Goal: Transaction & Acquisition: Purchase product/service

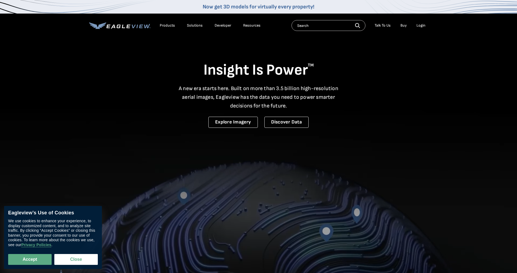
click at [420, 26] on div "Login" at bounding box center [420, 25] width 9 height 5
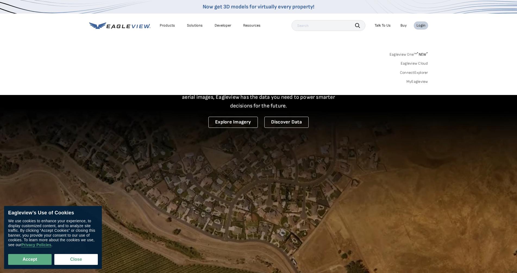
click at [420, 26] on div "Login" at bounding box center [420, 25] width 9 height 5
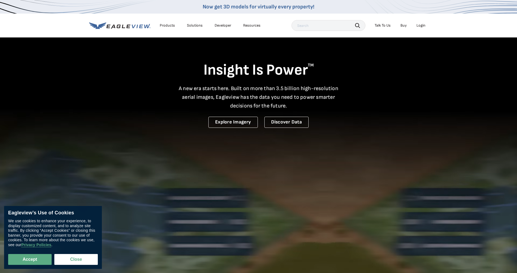
click at [420, 26] on div "Login" at bounding box center [420, 25] width 9 height 5
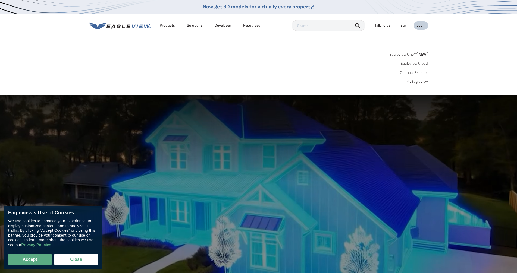
scroll to position [27, 0]
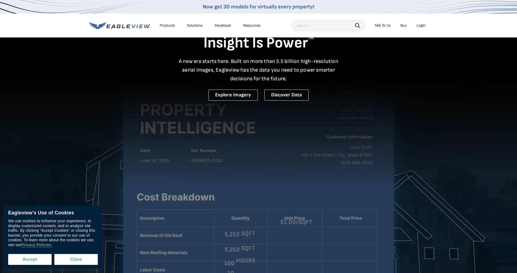
click at [29, 257] on button "Accept" at bounding box center [29, 259] width 43 height 11
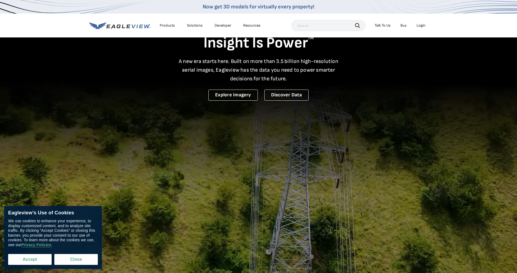
checkbox input "true"
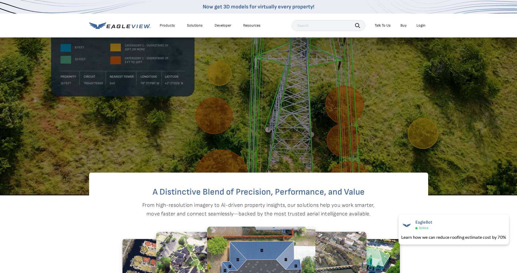
scroll to position [163, 0]
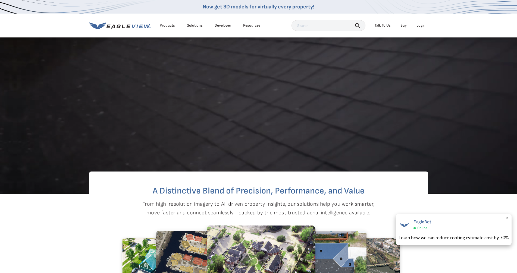
click at [508, 219] on span "×" at bounding box center [507, 219] width 3 height 6
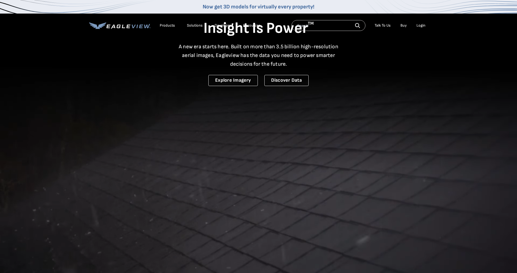
scroll to position [0, 0]
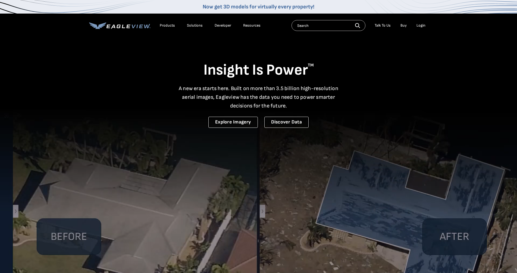
click at [419, 26] on div "Login" at bounding box center [420, 25] width 9 height 5
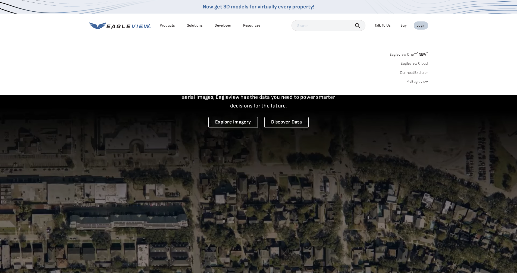
click at [419, 26] on div "Login" at bounding box center [420, 25] width 9 height 5
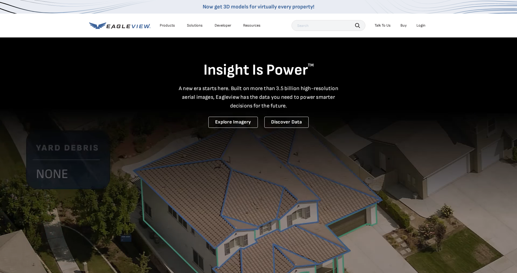
click at [417, 28] on li "Login" at bounding box center [421, 25] width 14 height 8
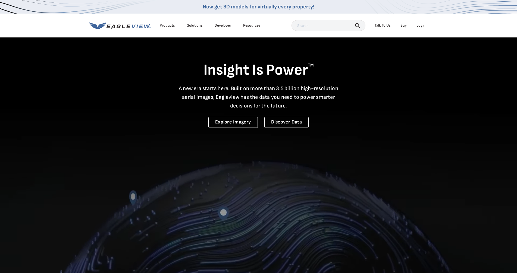
click at [421, 27] on div "Login" at bounding box center [420, 25] width 9 height 5
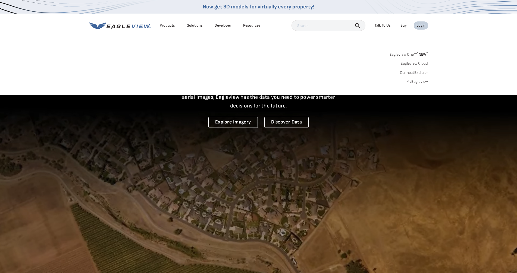
click at [414, 82] on link "MyEagleview" at bounding box center [417, 81] width 22 height 5
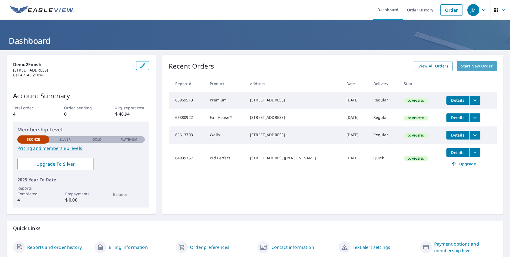
click at [469, 67] on span "Start New Order" at bounding box center [477, 66] width 32 height 7
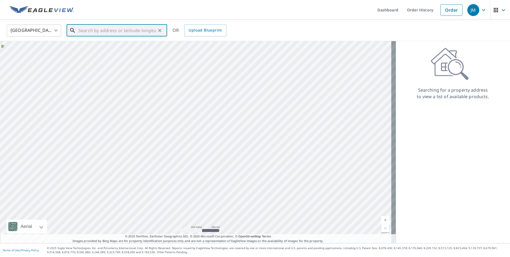
click at [110, 32] on input "text" at bounding box center [116, 30] width 77 height 15
click at [101, 50] on p "Middle River, MD 21220" at bounding box center [119, 51] width 85 height 5
type input "1147 Seneca Rd Middle River, MD 21220"
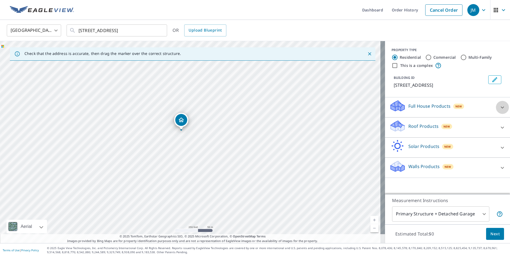
click at [499, 106] on icon at bounding box center [502, 107] width 7 height 7
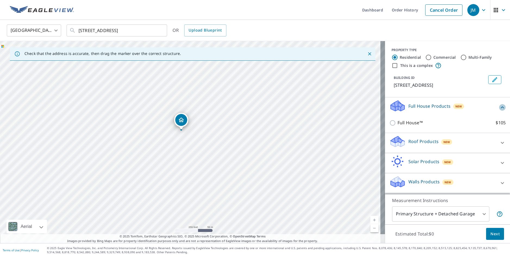
click at [499, 106] on icon at bounding box center [502, 107] width 7 height 7
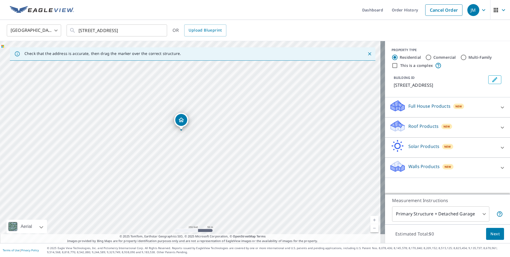
click at [501, 127] on icon at bounding box center [502, 127] width 3 height 2
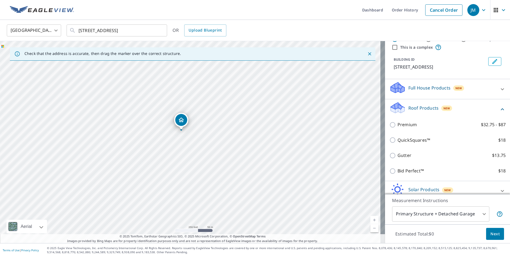
scroll to position [45, 0]
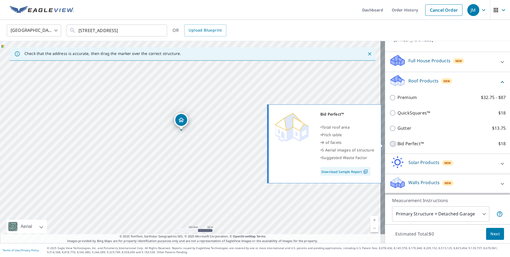
click at [389, 144] on input "Bid Perfect™ $18" at bounding box center [393, 143] width 8 height 7
checkbox input "true"
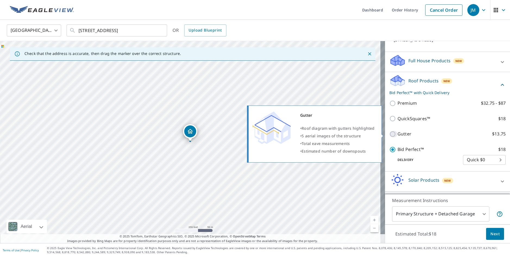
click at [390, 134] on input "Gutter $13.75" at bounding box center [393, 134] width 8 height 7
checkbox input "true"
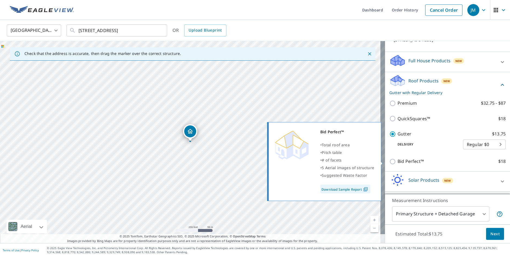
click at [389, 160] on input "Bid Perfect™ $18" at bounding box center [393, 161] width 8 height 7
checkbox input "true"
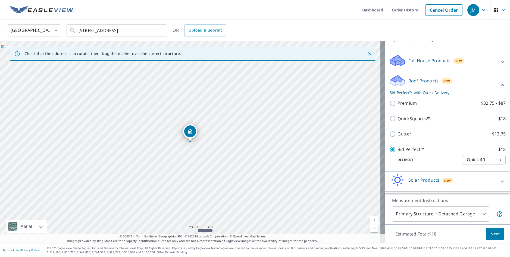
scroll to position [63, 0]
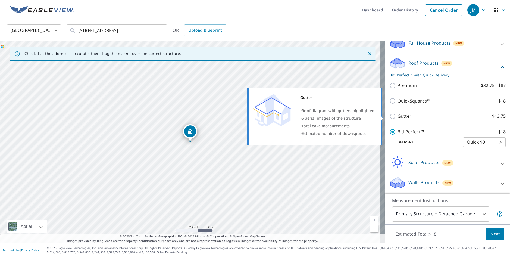
click at [389, 117] on input "Gutter $13.75" at bounding box center [393, 116] width 8 height 7
checkbox input "true"
checkbox input "false"
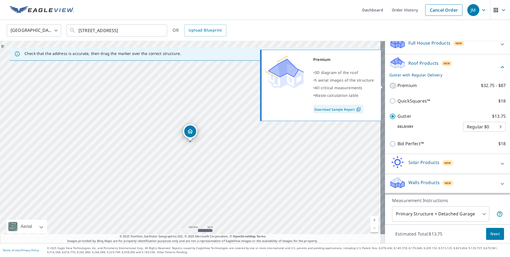
click at [391, 86] on input "Premium $32.75 - $87" at bounding box center [393, 85] width 8 height 7
checkbox input "true"
checkbox input "false"
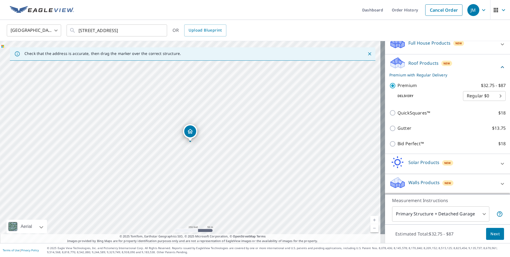
click at [491, 95] on body "JM JM Dashboard Order History Cancel Order JM United States US ​ 1147 Seneca Rd…" at bounding box center [255, 128] width 510 height 257
click at [427, 100] on div at bounding box center [255, 128] width 510 height 257
click at [490, 236] on span "Next" at bounding box center [494, 233] width 9 height 7
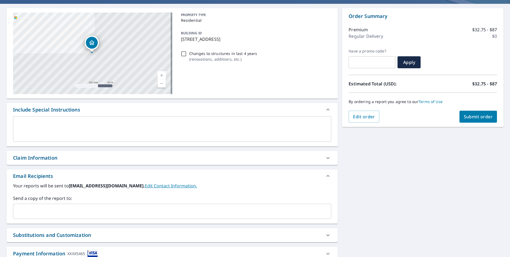
scroll to position [31, 0]
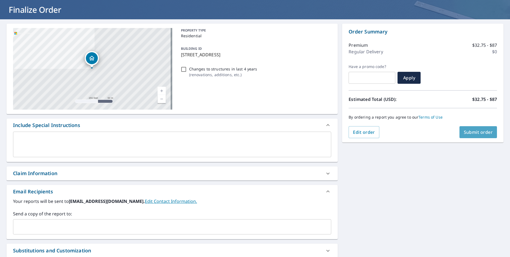
click at [464, 130] on span "Submit order" at bounding box center [478, 132] width 29 height 6
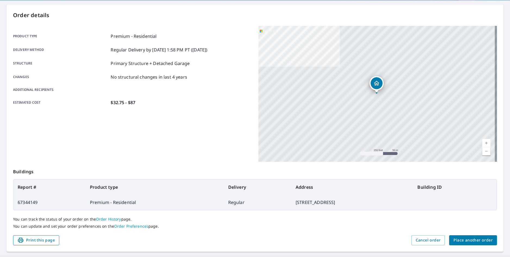
scroll to position [63, 0]
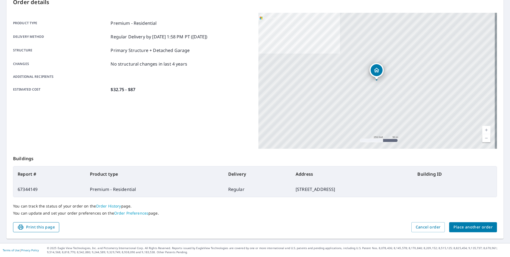
click at [50, 228] on span "Print this page" at bounding box center [35, 227] width 37 height 7
click at [454, 226] on span "Place another order" at bounding box center [472, 227] width 39 height 7
